Goal: Find specific page/section: Find specific page/section

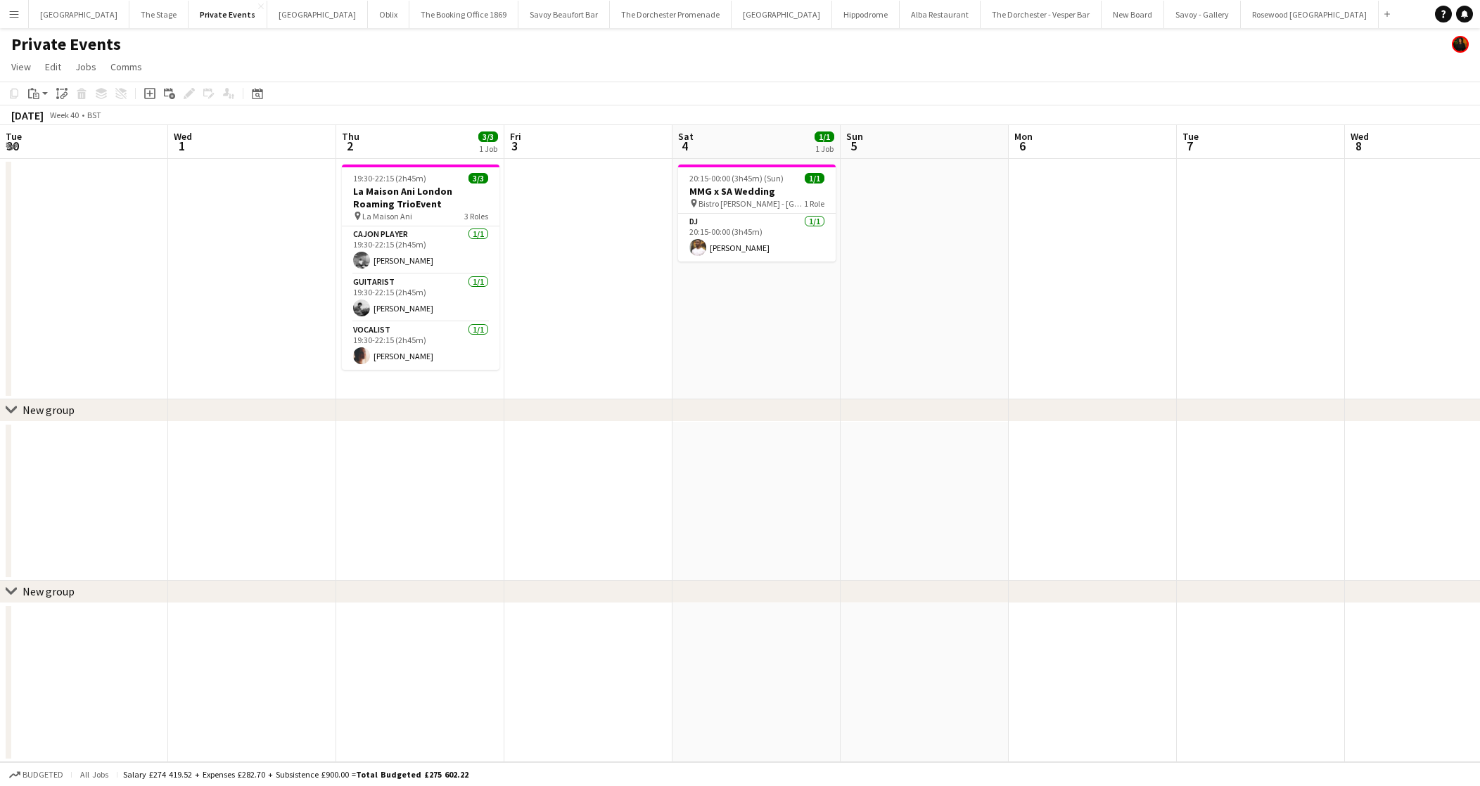
scroll to position [0, 369]
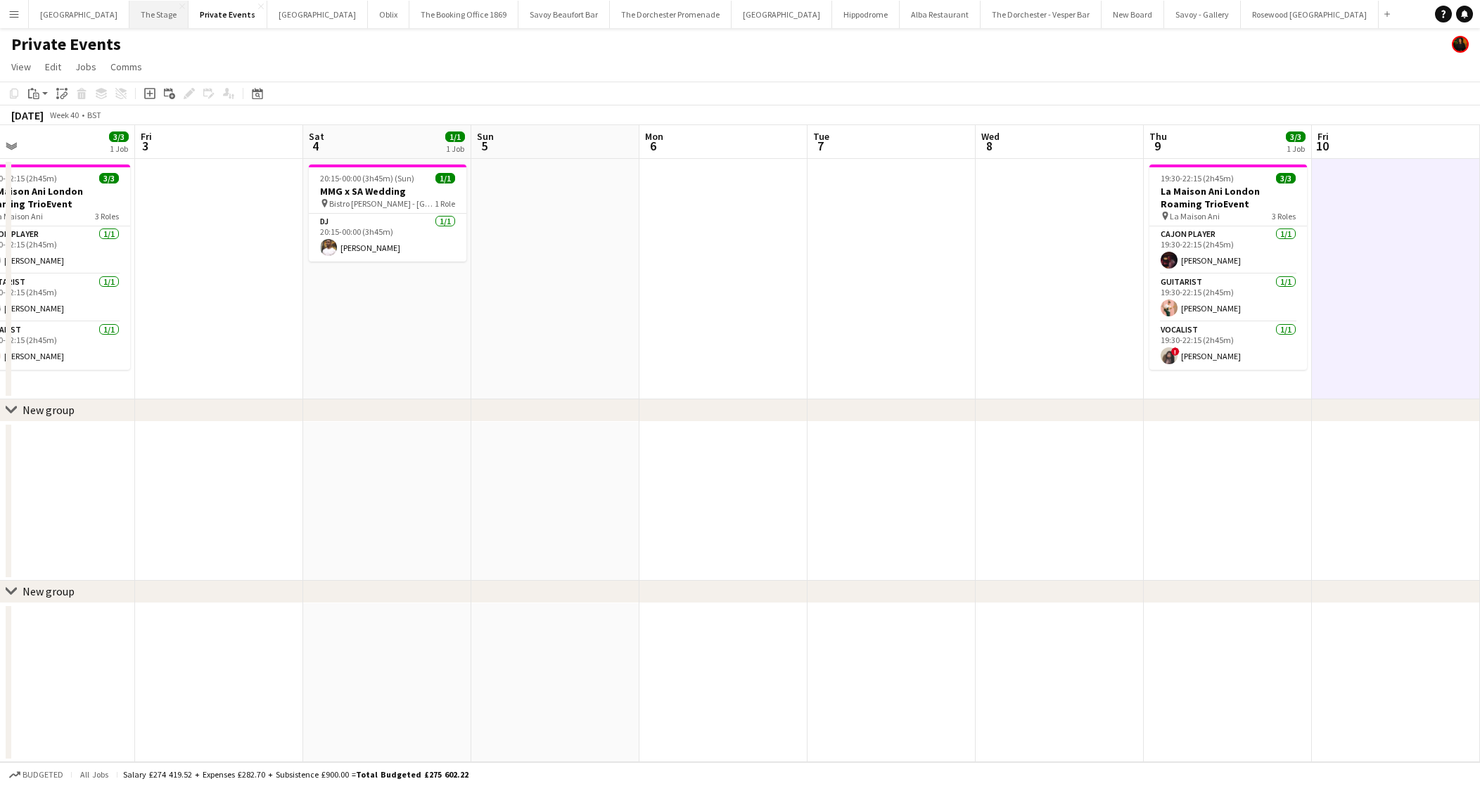
click at [161, 20] on button "The Stage Close" at bounding box center [158, 14] width 59 height 27
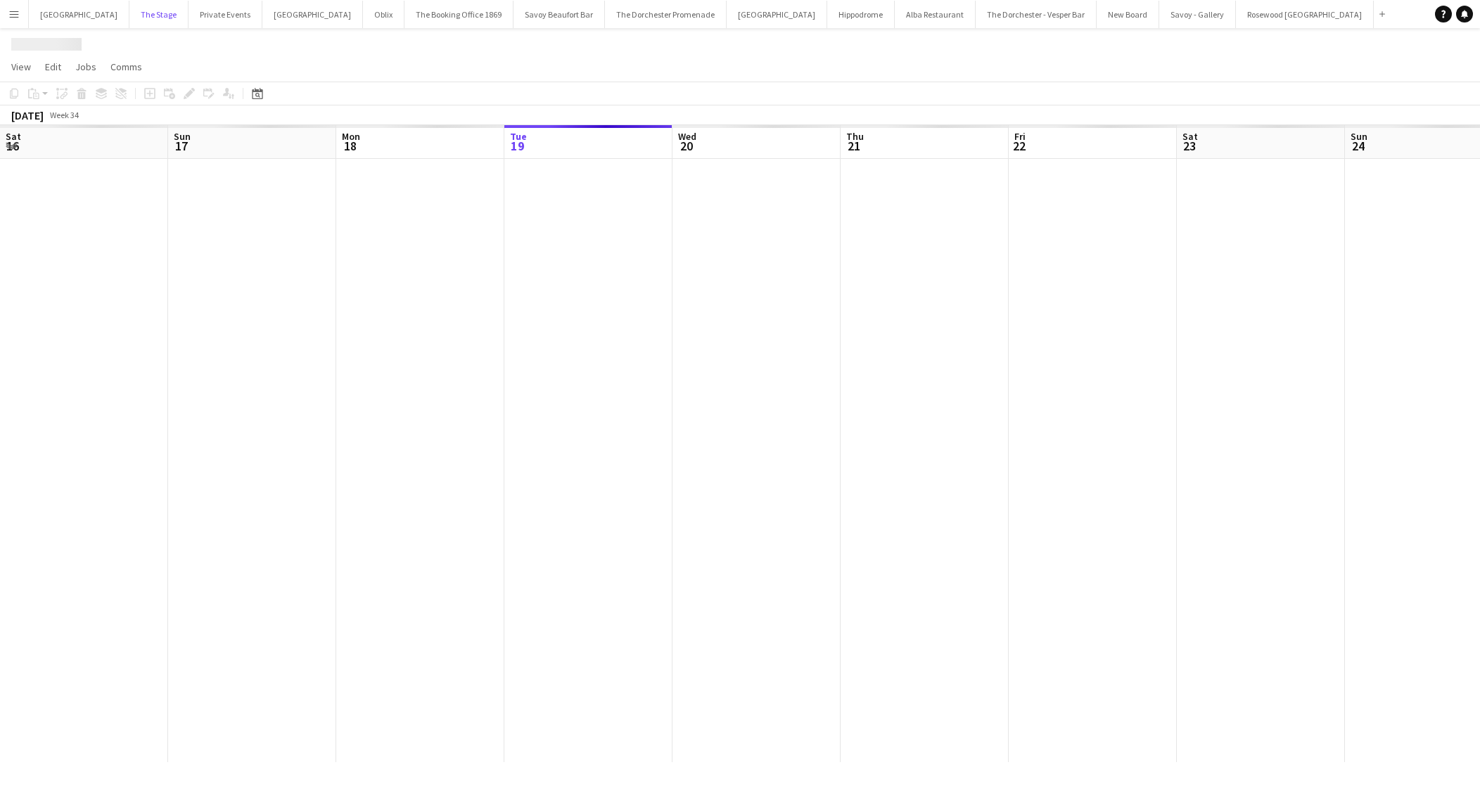
scroll to position [0, 336]
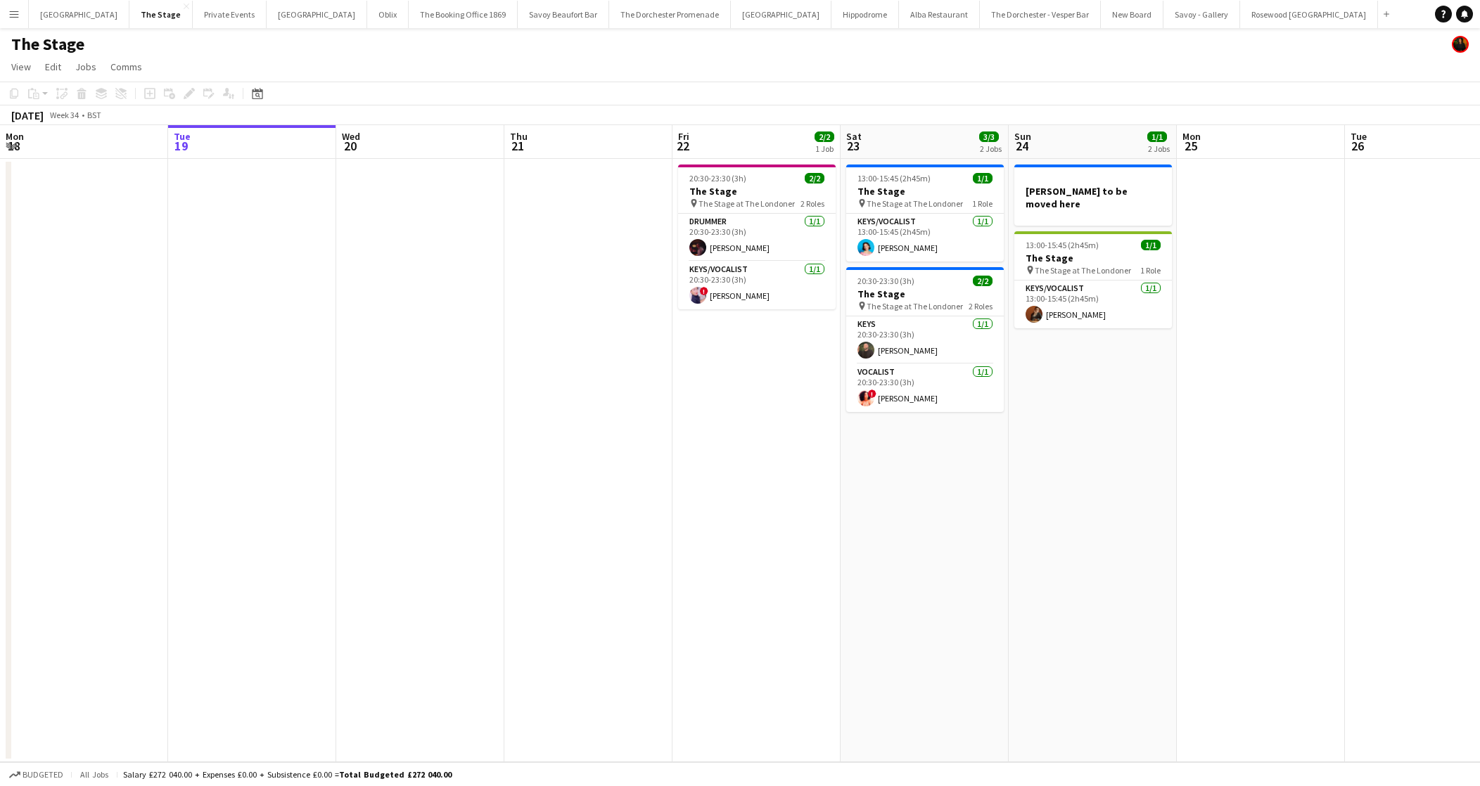
click at [20, 13] on button "Menu" at bounding box center [14, 14] width 28 height 28
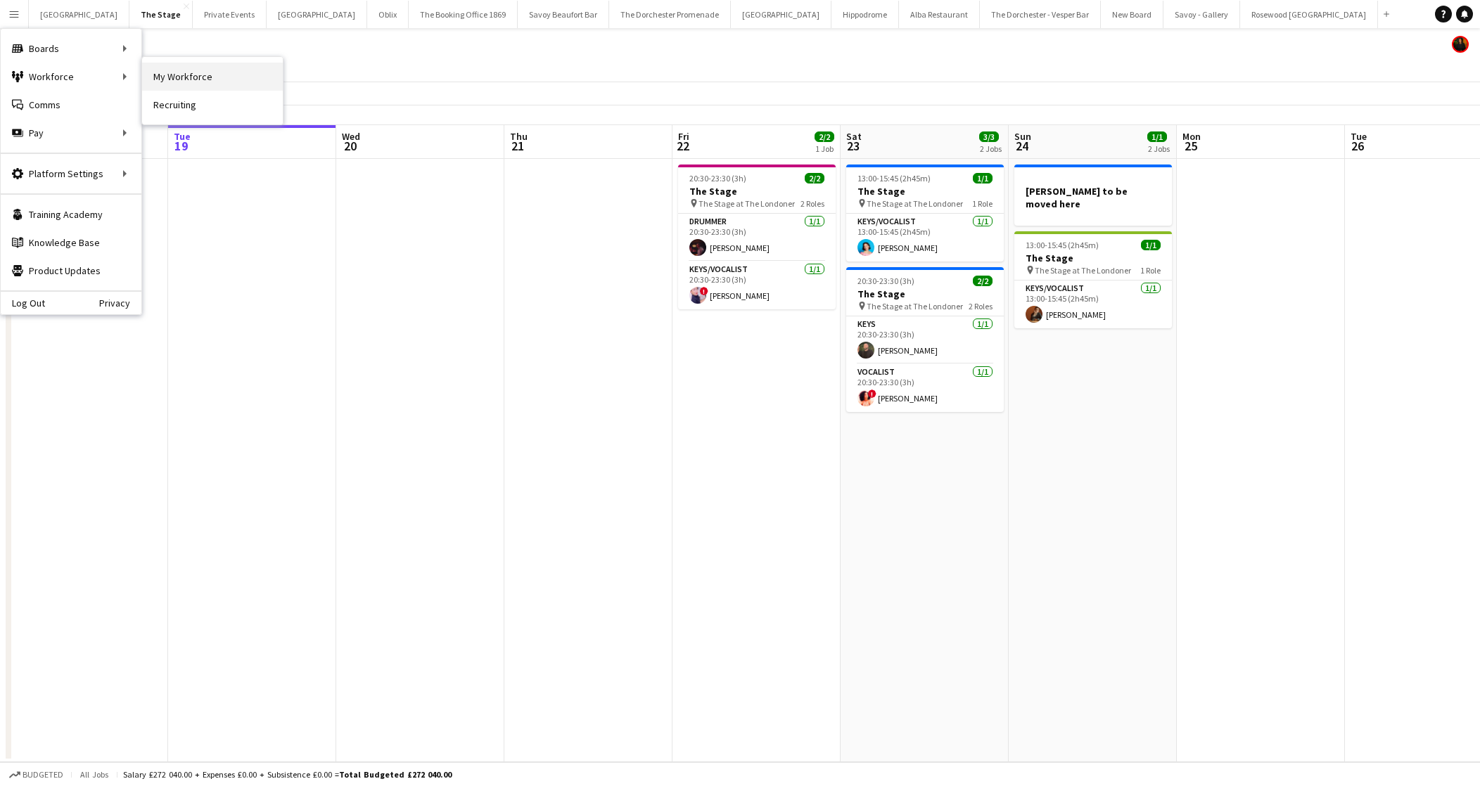
click at [148, 76] on link "My Workforce" at bounding box center [212, 77] width 141 height 28
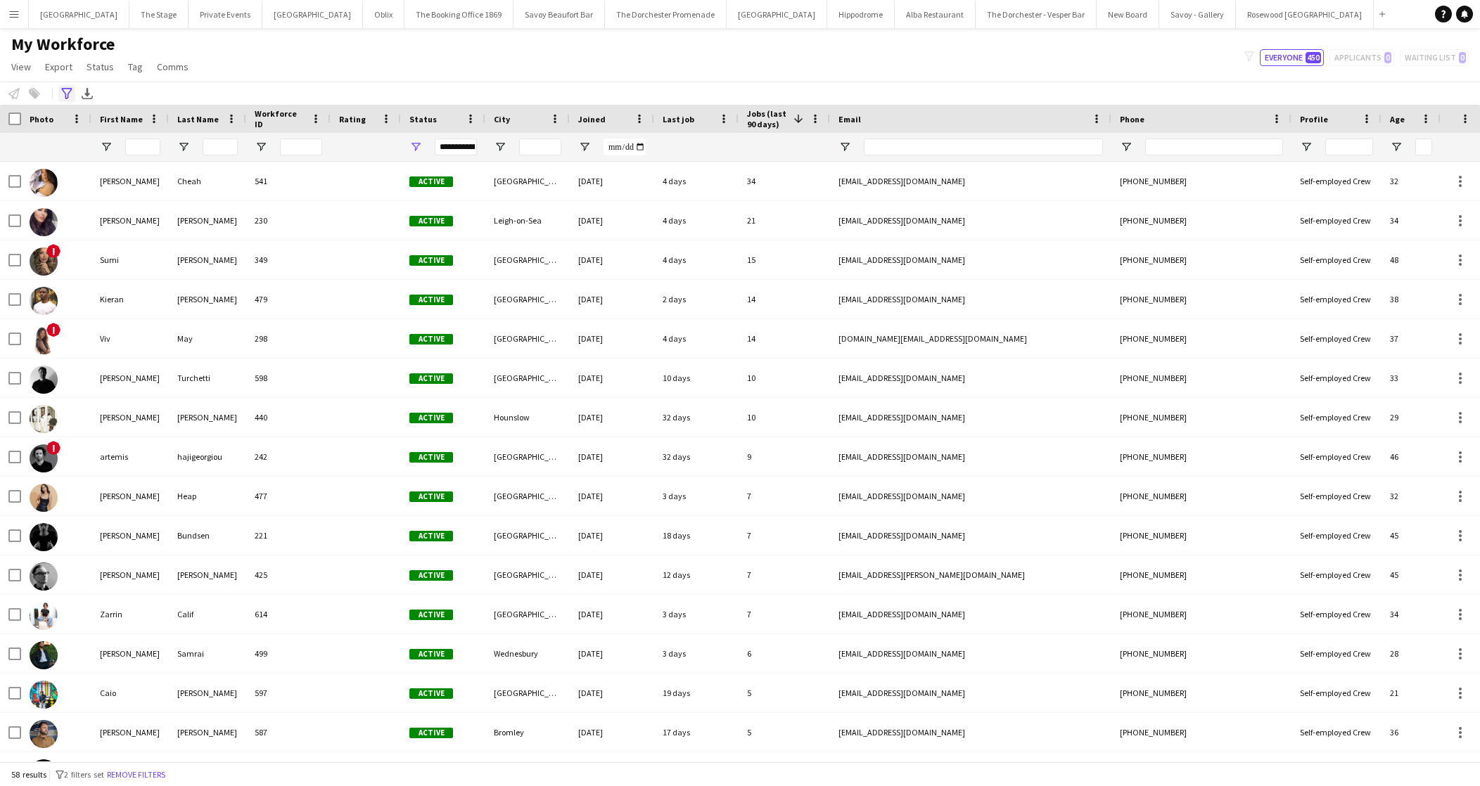
click at [72, 91] on div "Advanced filters" at bounding box center [66, 93] width 17 height 17
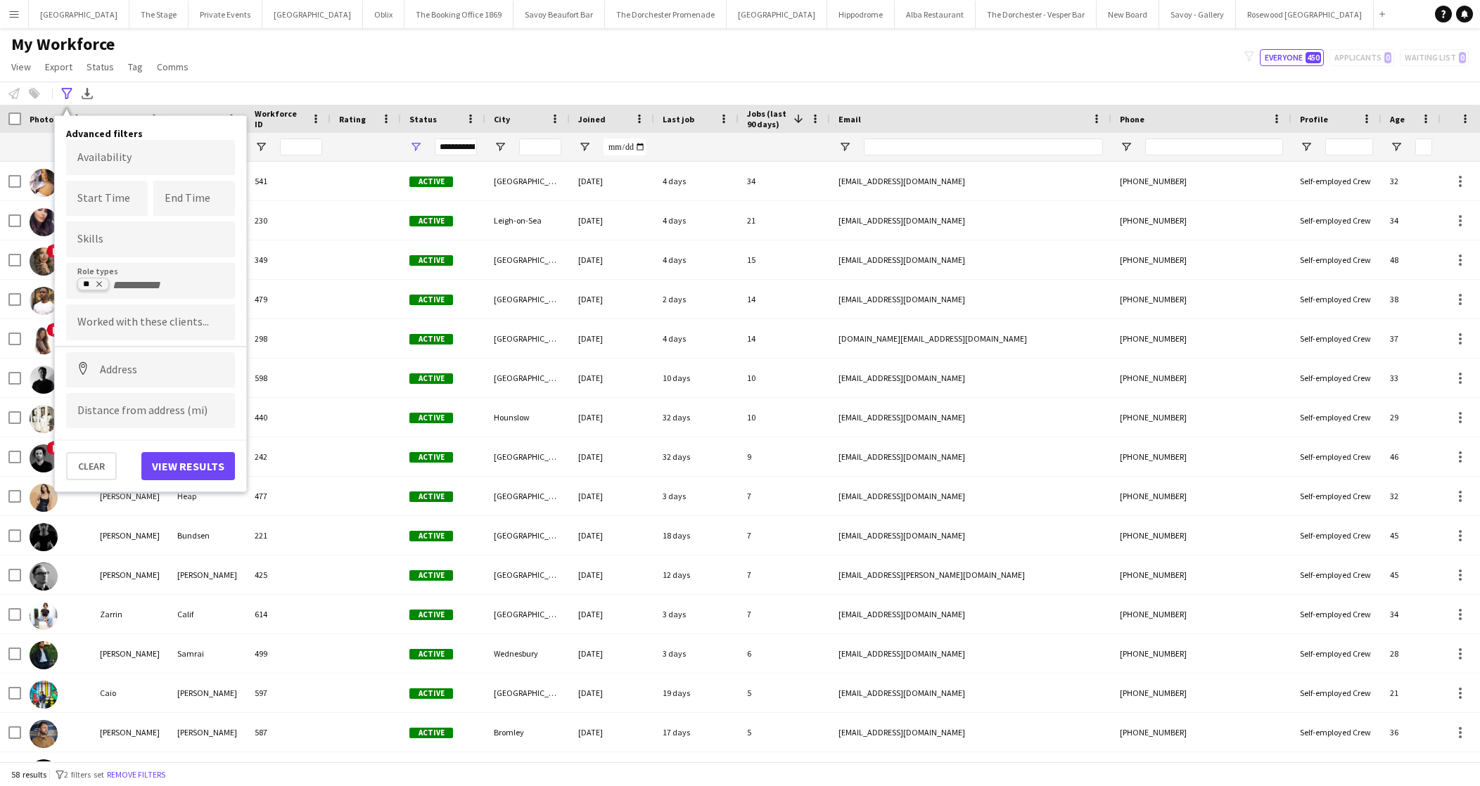
click at [102, 286] on icon "Remove tag" at bounding box center [99, 284] width 8 height 8
type input "******"
click at [108, 396] on div "Vocalist" at bounding box center [150, 388] width 169 height 34
click at [215, 469] on button "View results" at bounding box center [188, 466] width 94 height 28
